Goal: Check status: Check status

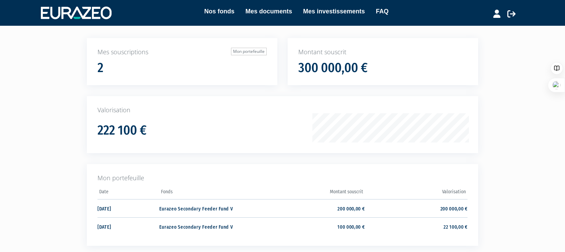
scroll to position [34, 0]
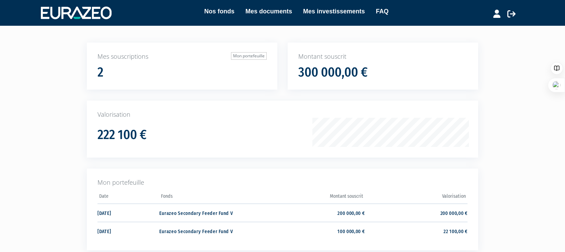
click at [330, 71] on h1 "300 000,00 €" at bounding box center [332, 72] width 69 height 14
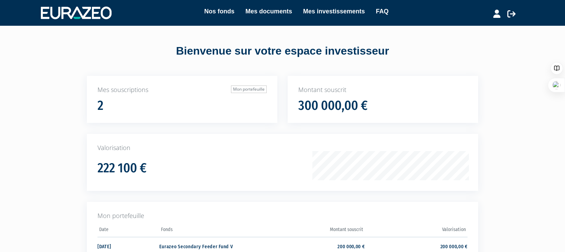
scroll to position [0, 0]
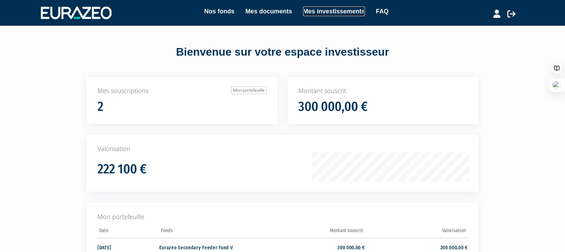
click at [324, 13] on link "Mes investissements" at bounding box center [334, 12] width 62 height 10
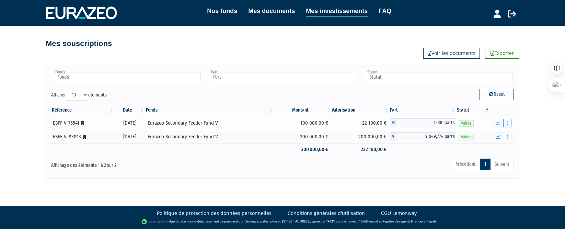
click at [509, 121] on button "button" at bounding box center [507, 123] width 8 height 9
click at [500, 148] on link "Appels de fonds" at bounding box center [487, 147] width 43 height 11
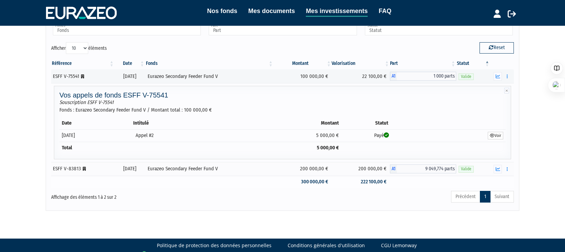
scroll to position [48, 0]
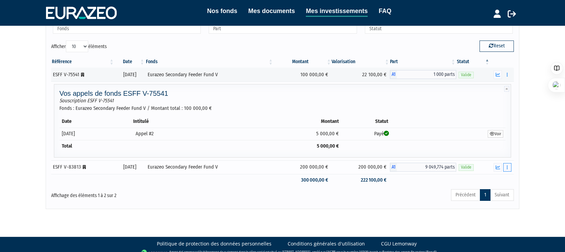
click at [505, 167] on button "button" at bounding box center [507, 167] width 8 height 9
click at [491, 193] on link "Appels de fonds" at bounding box center [487, 192] width 43 height 11
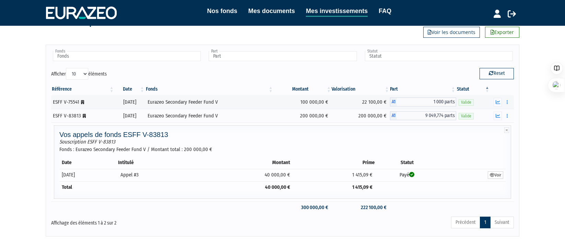
scroll to position [0, 0]
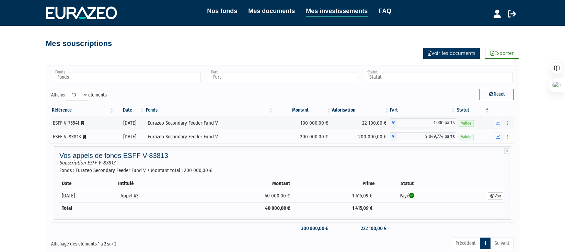
click at [451, 53] on link "Voir les documents" at bounding box center [451, 53] width 57 height 11
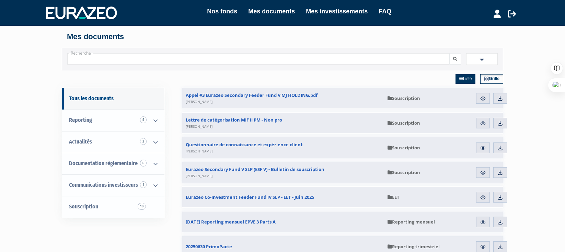
click at [334, 10] on link "Mes investissements" at bounding box center [337, 12] width 62 height 10
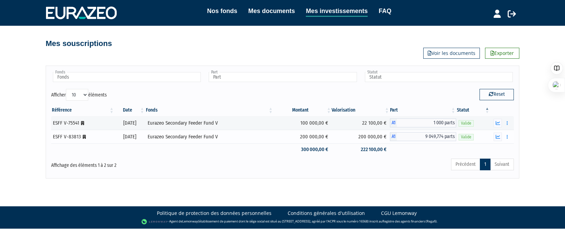
click at [84, 137] on icon at bounding box center [84, 137] width 3 height 4
